Goal: Task Accomplishment & Management: Manage account settings

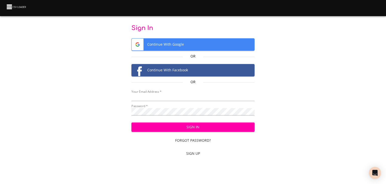
type input "[EMAIL_ADDRESS][DOMAIN_NAME]"
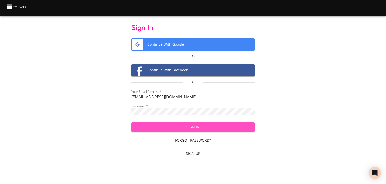
click at [186, 125] on span "Sign In" at bounding box center [193, 127] width 115 height 6
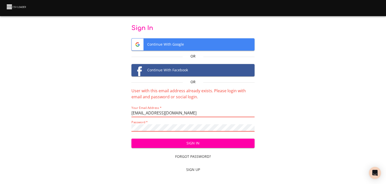
click at [10, 6] on img at bounding box center [16, 6] width 21 height 7
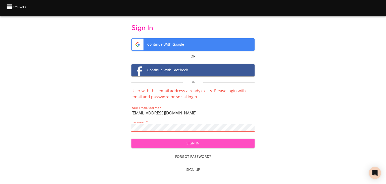
click at [192, 141] on span "Sign In" at bounding box center [193, 143] width 115 height 6
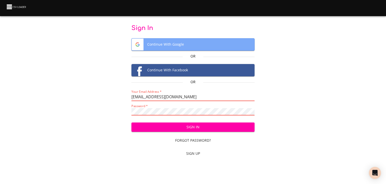
click at [181, 41] on span "Continue With Google" at bounding box center [193, 44] width 123 height 12
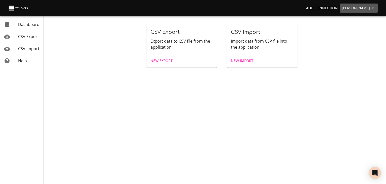
click at [354, 9] on span "[PERSON_NAME]" at bounding box center [359, 8] width 34 height 6
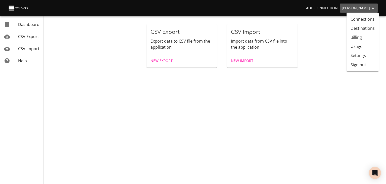
click at [354, 9] on span "[PERSON_NAME]" at bounding box center [359, 8] width 34 height 6
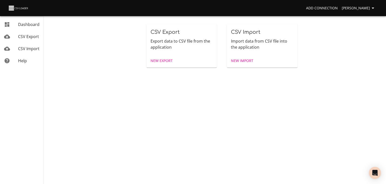
click at [15, 7] on img at bounding box center [18, 8] width 21 height 7
click at [11, 9] on img at bounding box center [18, 8] width 21 height 7
click at [39, 26] on link "Dashboard" at bounding box center [21, 24] width 43 height 12
click at [27, 23] on span "Dashboard" at bounding box center [28, 25] width 21 height 6
click at [247, 61] on span "New Import" at bounding box center [242, 61] width 22 height 6
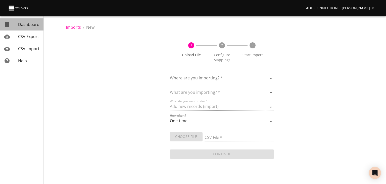
click at [29, 24] on span "Dashboard" at bounding box center [28, 25] width 21 height 6
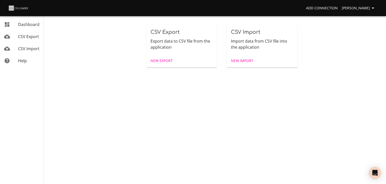
click at [14, 7] on img at bounding box center [18, 8] width 21 height 7
click at [347, 9] on span "[PERSON_NAME]" at bounding box center [359, 8] width 34 height 6
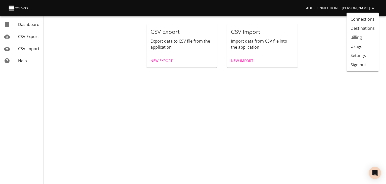
drag, startPoint x: 372, startPoint y: 70, endPoint x: 350, endPoint y: 31, distance: 44.3
click at [350, 31] on ul "Connections Destinations Billing Usage Settings Sign out" at bounding box center [363, 42] width 32 height 59
drag, startPoint x: 371, startPoint y: 70, endPoint x: 366, endPoint y: 64, distance: 7.1
click at [366, 64] on ul "Connections Destinations Billing Usage Settings Sign out" at bounding box center [363, 42] width 32 height 59
click at [358, 36] on link "Billing" at bounding box center [363, 37] width 32 height 9
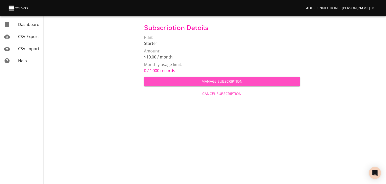
click at [216, 84] on span "Manage Subscription" at bounding box center [222, 81] width 148 height 6
